Goal: Task Accomplishment & Management: Use online tool/utility

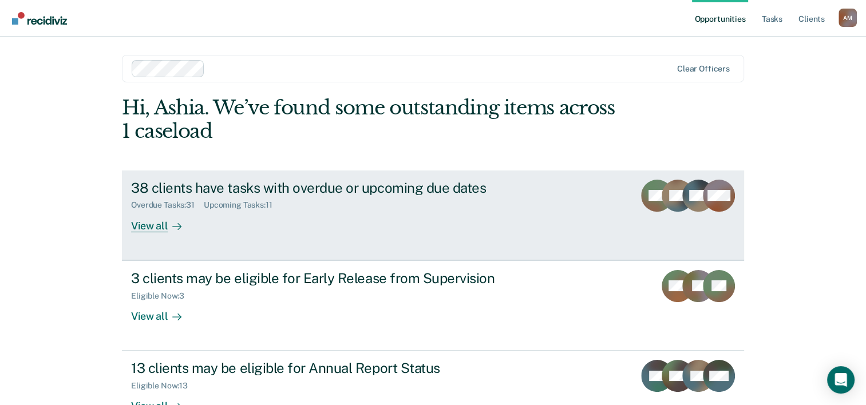
click at [145, 226] on div "View all" at bounding box center [163, 221] width 64 height 22
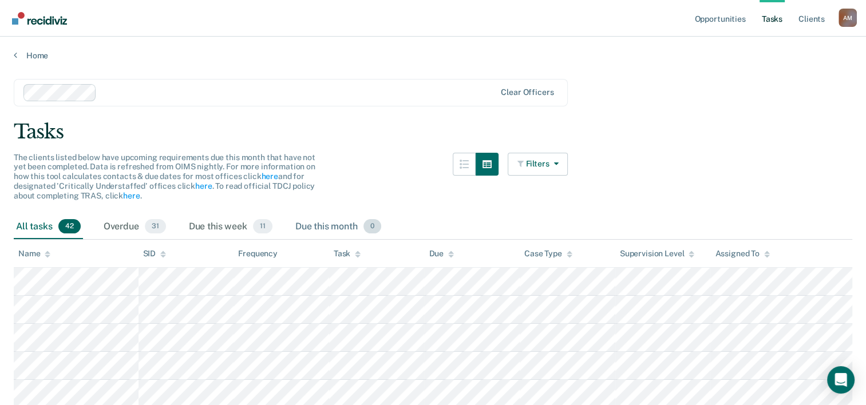
click at [324, 229] on div "Due this month 0" at bounding box center [338, 227] width 90 height 25
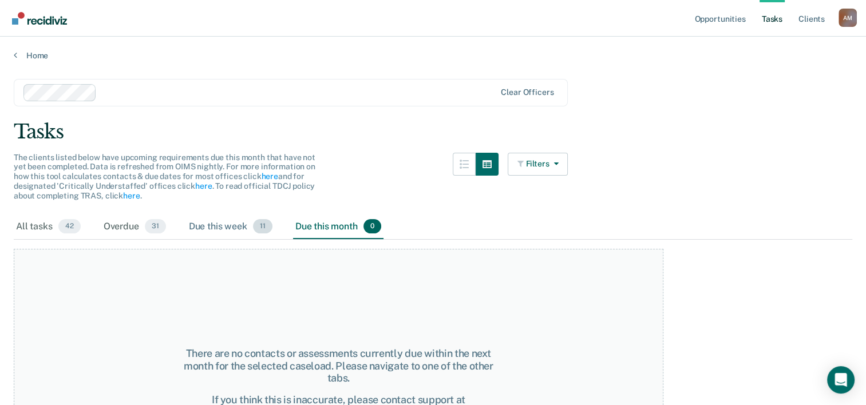
click at [209, 223] on div "Due this week 11" at bounding box center [231, 227] width 88 height 25
